Goal: Task Accomplishment & Management: Manage account settings

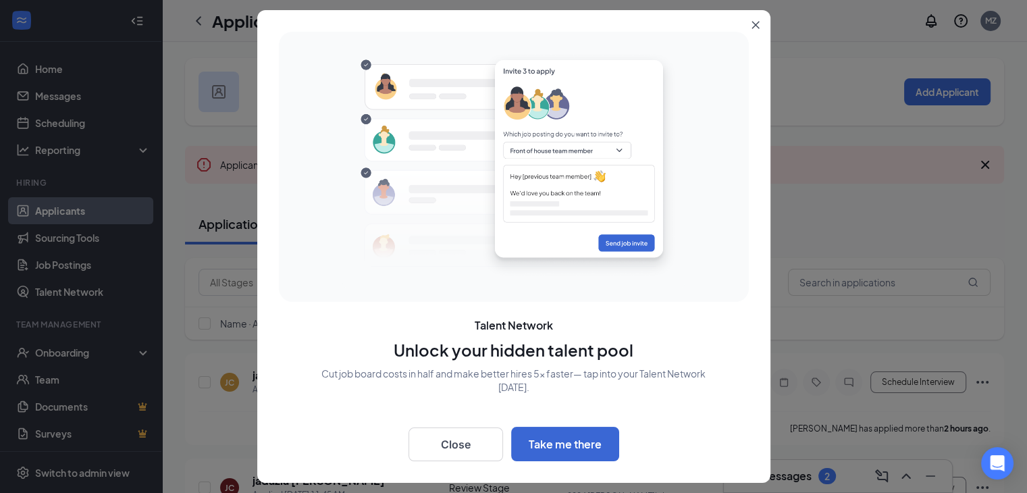
click at [756, 27] on icon "Close" at bounding box center [755, 25] width 8 height 8
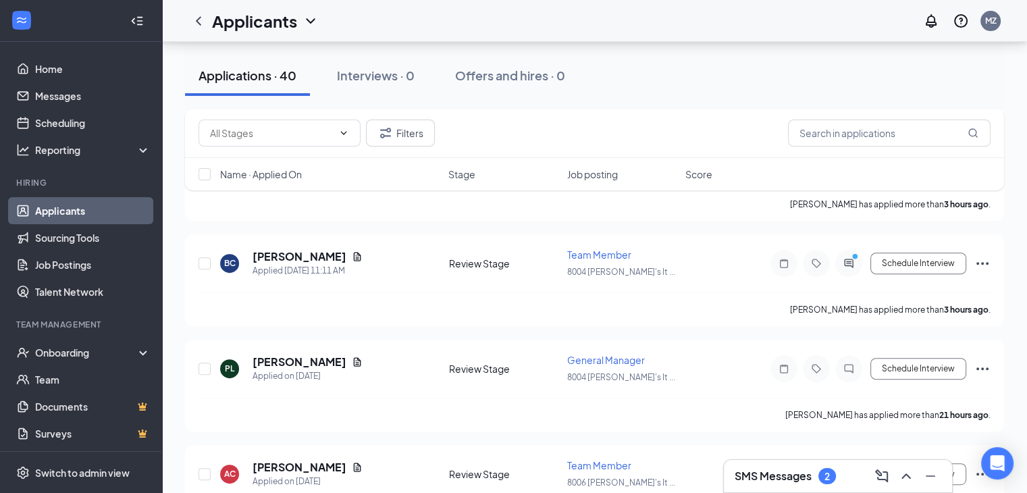
scroll to position [404, 0]
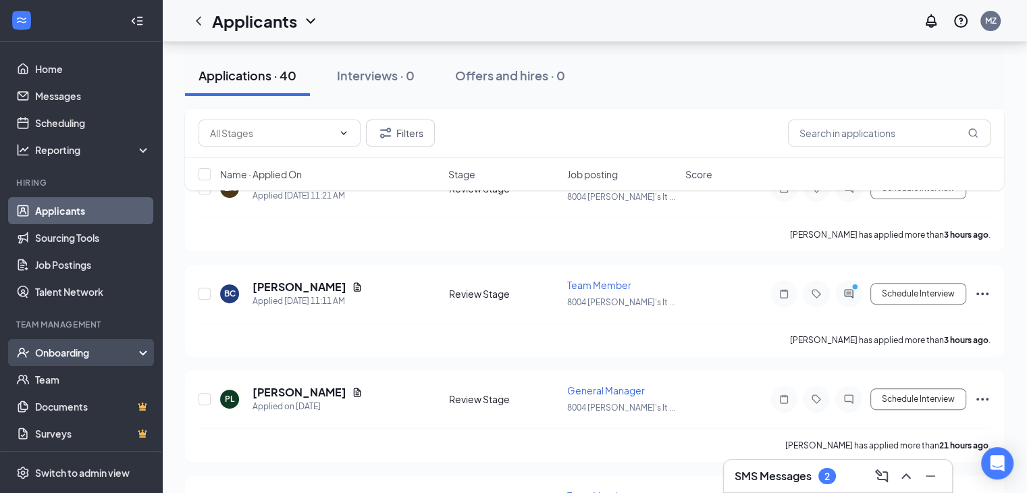
click at [80, 350] on div "Onboarding" at bounding box center [87, 353] width 104 height 14
click at [71, 356] on div "Onboarding" at bounding box center [87, 353] width 104 height 14
click at [68, 355] on div "Onboarding" at bounding box center [87, 353] width 104 height 14
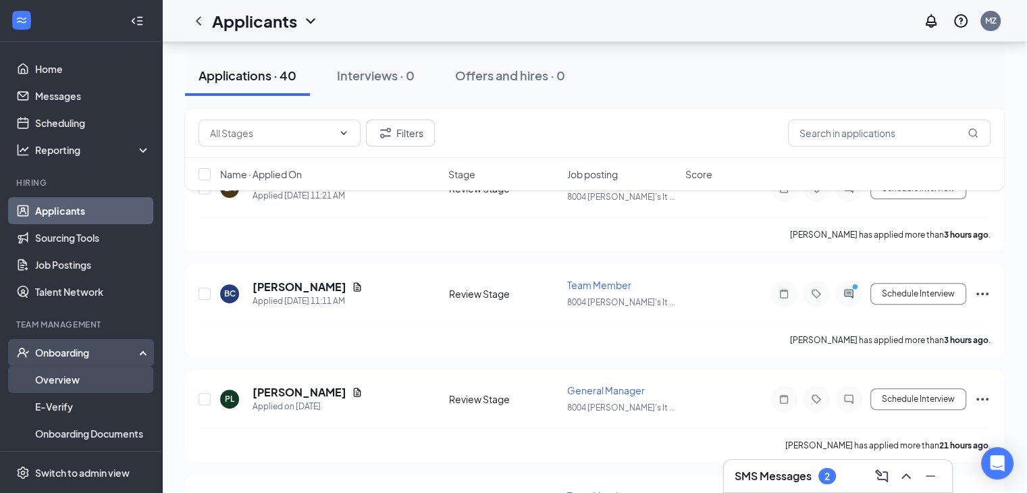
click at [60, 376] on link "Overview" at bounding box center [92, 379] width 115 height 27
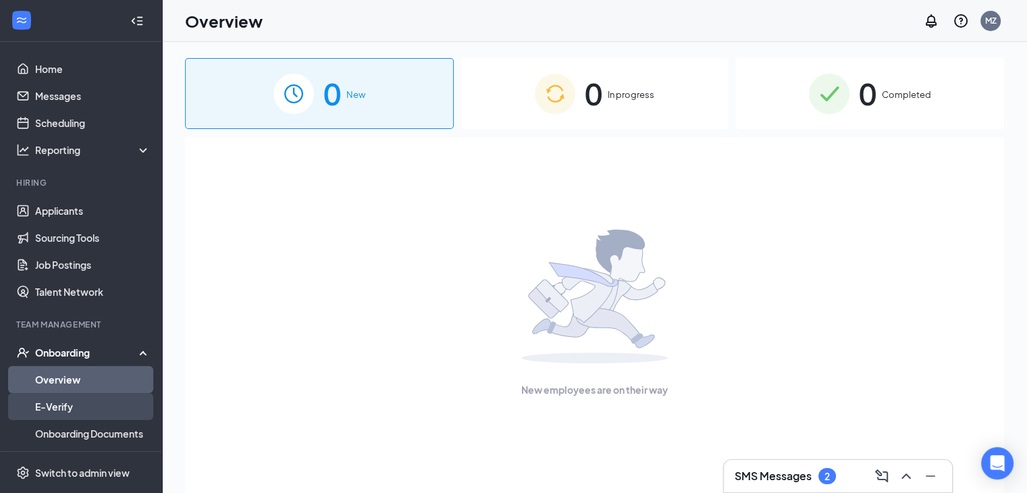
click at [51, 404] on link "E-Verify" at bounding box center [92, 406] width 115 height 27
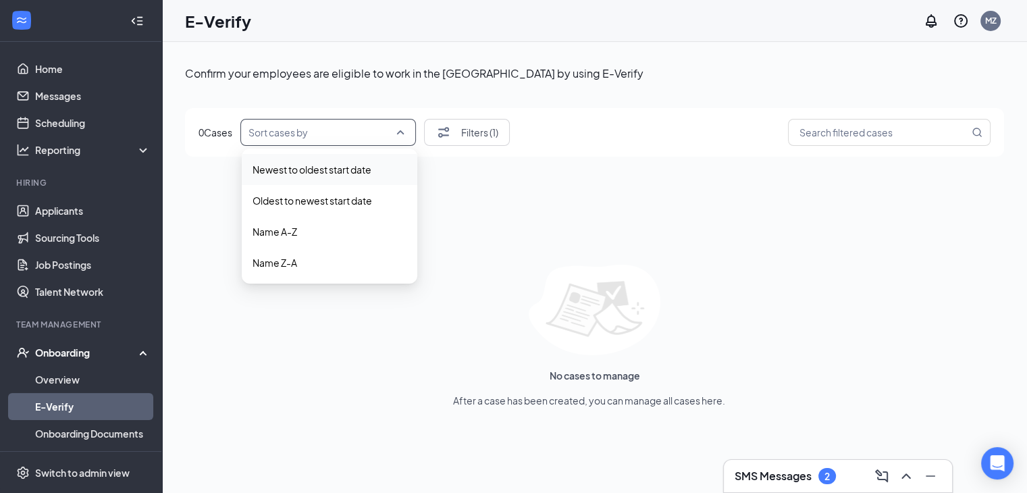
click at [368, 133] on input "search" at bounding box center [323, 133] width 150 height 26
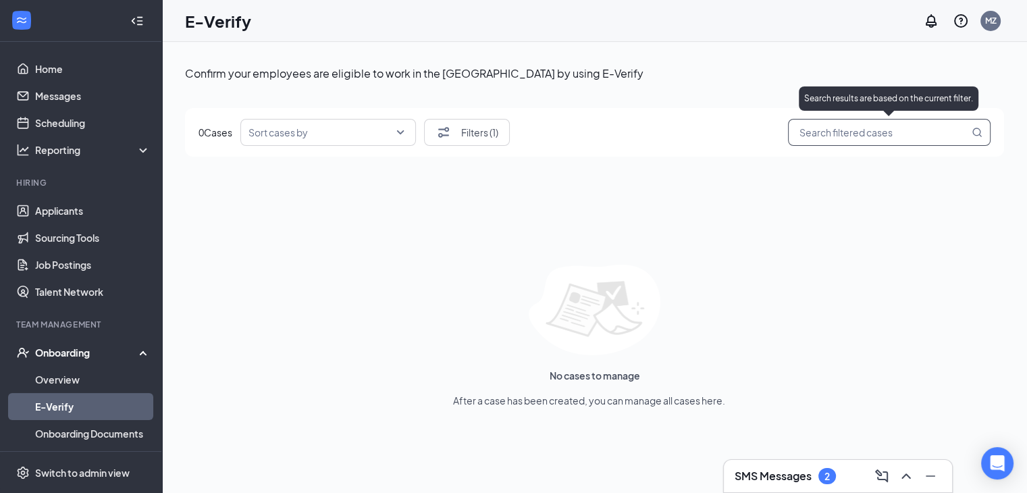
click at [853, 134] on input "search" at bounding box center [882, 132] width 173 height 17
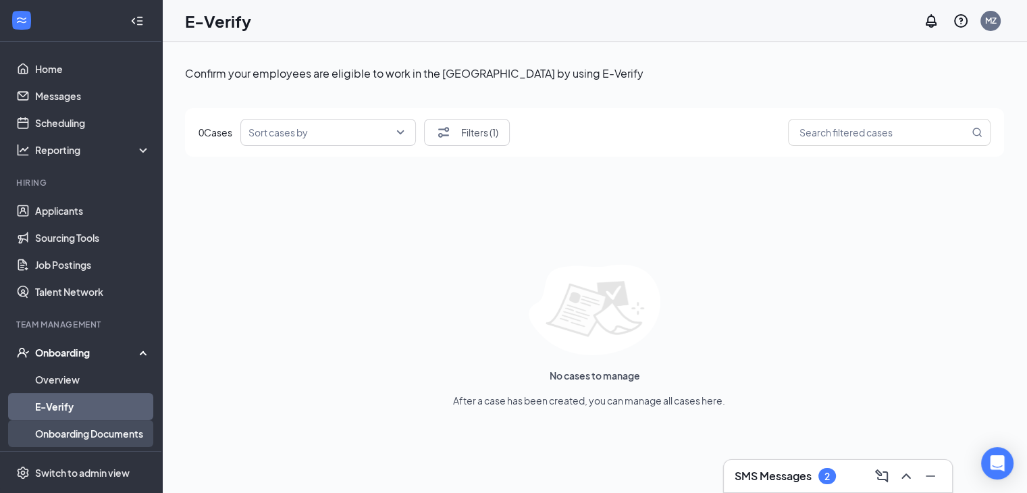
click at [89, 435] on link "Onboarding Documents" at bounding box center [92, 433] width 115 height 27
